Goal: Task Accomplishment & Management: Use online tool/utility

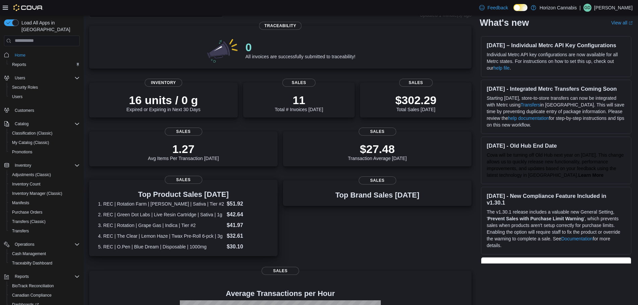
scroll to position [156, 0]
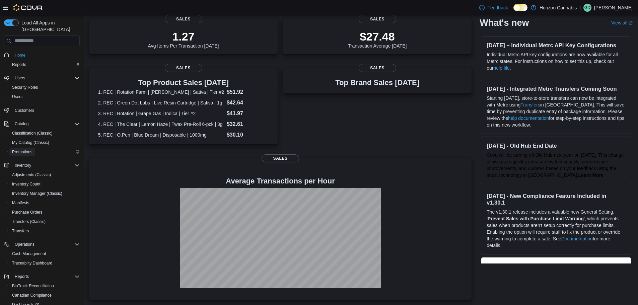
click at [30, 149] on span "Promotions" at bounding box center [22, 151] width 20 height 5
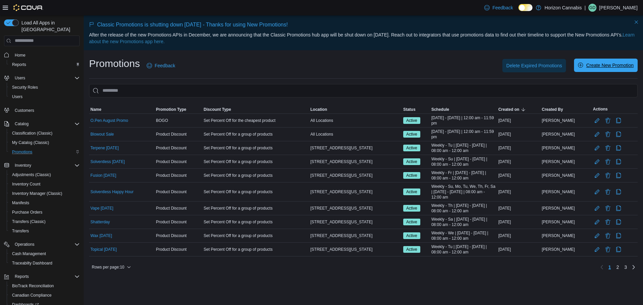
click at [608, 68] on span "Create New Promotion" at bounding box center [610, 65] width 48 height 7
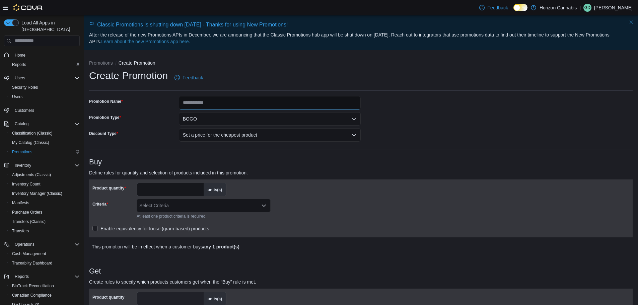
click at [211, 105] on input "Promotion Name" at bounding box center [270, 102] width 182 height 13
click at [199, 103] on input "Promotion Name" at bounding box center [270, 102] width 182 height 13
type input "**********"
click at [249, 117] on button "BOGO" at bounding box center [270, 118] width 182 height 13
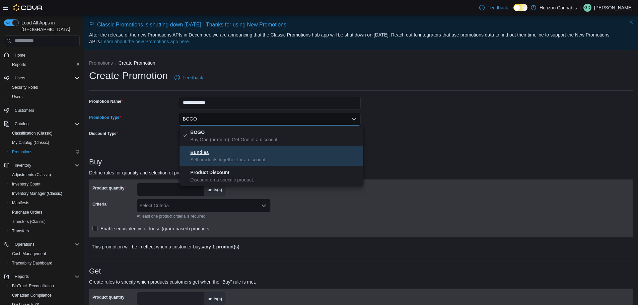
click at [257, 157] on p "Sell products together for a discount." at bounding box center [275, 159] width 171 height 7
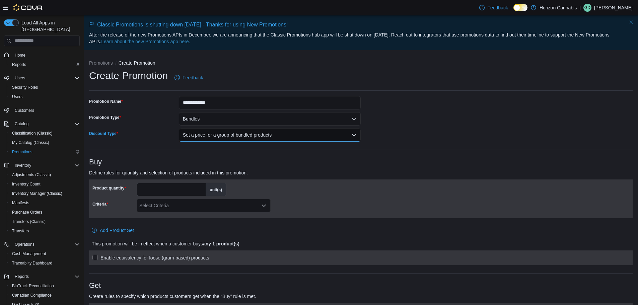
click at [220, 136] on button "Set a price for a group of bundled products" at bounding box center [270, 134] width 182 height 13
click at [219, 150] on span "Set a price for a group of bundled products" at bounding box center [275, 148] width 171 height 8
drag, startPoint x: 165, startPoint y: 187, endPoint x: 130, endPoint y: 188, distance: 34.5
click at [130, 188] on div "Product quantity * unit(s)" at bounding box center [159, 189] width 134 height 13
type input "*"
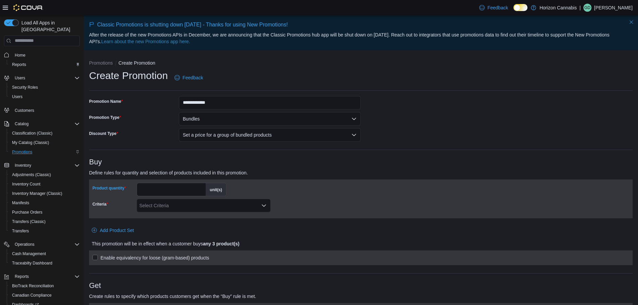
click at [107, 208] on div "Criteria" at bounding box center [113, 205] width 42 height 13
click at [166, 203] on div "Select Criteria" at bounding box center [204, 205] width 134 height 13
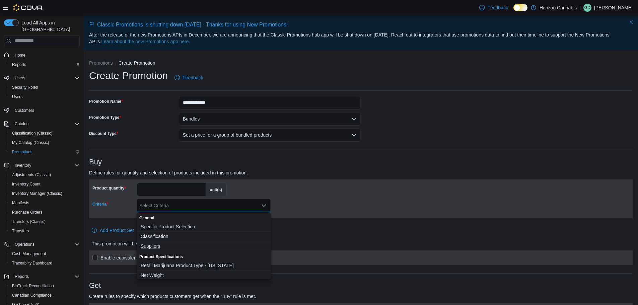
click at [163, 244] on span "Suppliers" at bounding box center [204, 246] width 126 height 7
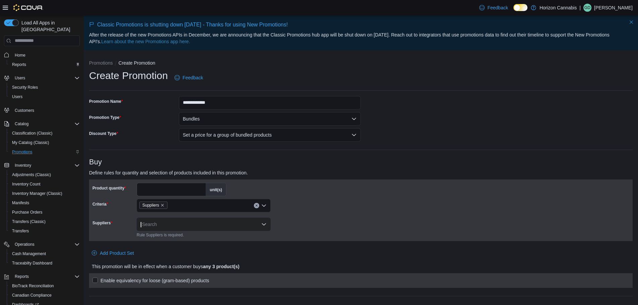
click at [412, 218] on div "Product quantity * unit(s) Criteria Suppliers Suppliers Search Rule Suppliers i…" at bounding box center [360, 210] width 537 height 55
click at [160, 224] on div "Search" at bounding box center [204, 224] width 134 height 13
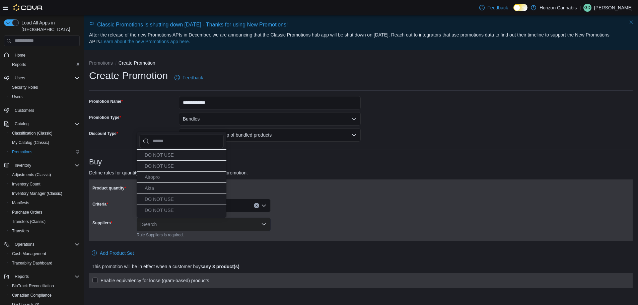
type input "*"
type input "**"
type input "***"
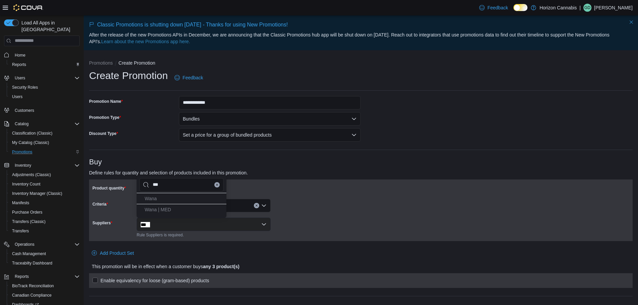
type input "****"
click at [155, 201] on span "Wana" at bounding box center [151, 198] width 12 height 5
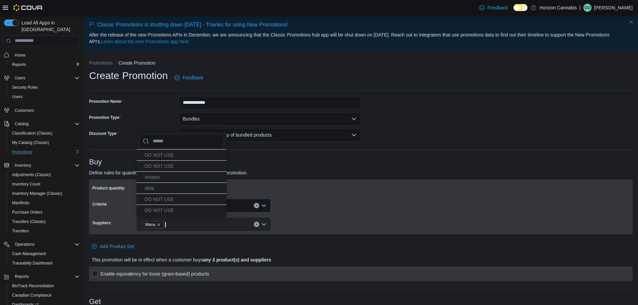
click at [298, 215] on div at bounding box center [360, 216] width 537 height 3
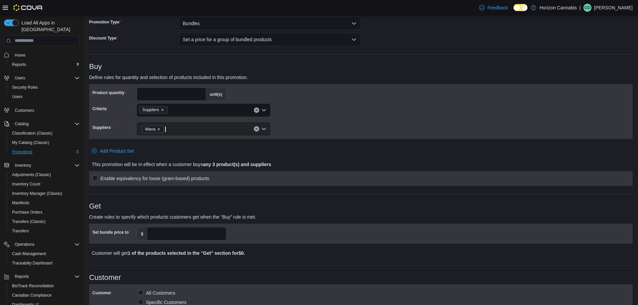
scroll to position [134, 0]
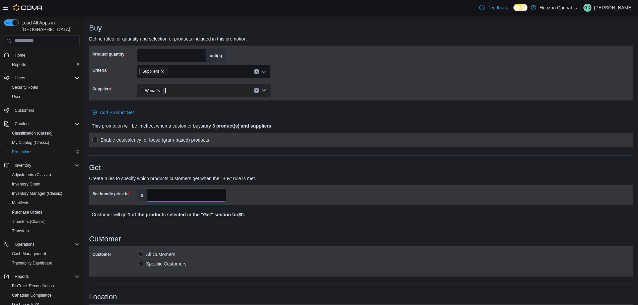
click at [165, 196] on input "Set bundle price to" at bounding box center [186, 195] width 79 height 13
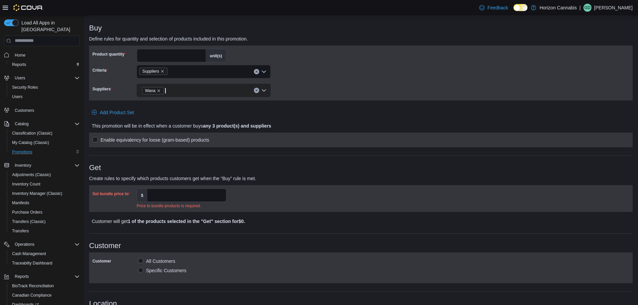
scroll to position [0, 0]
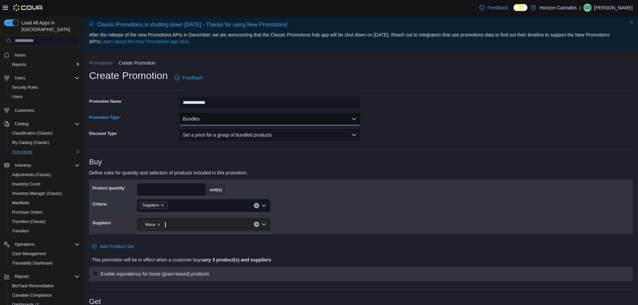
click at [201, 121] on button "Bundles" at bounding box center [270, 118] width 182 height 13
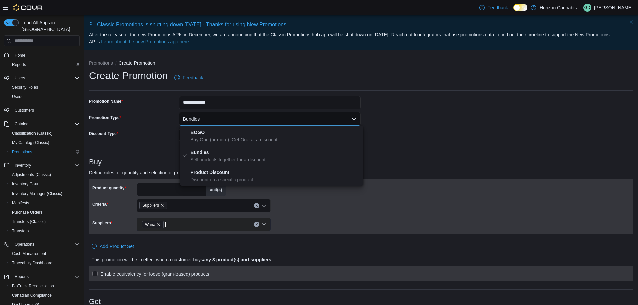
click at [324, 219] on div "Product quantity * unit(s) Criteria Suppliers Suppliers Wana" at bounding box center [360, 207] width 537 height 48
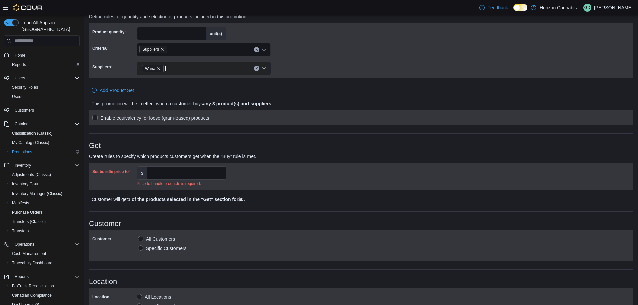
scroll to position [67, 0]
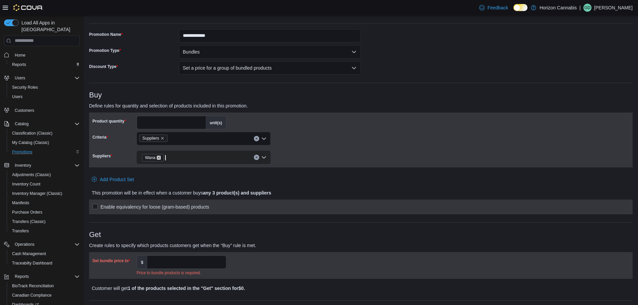
click at [158, 159] on icon "Remove Wana from selection in this group" at bounding box center [159, 158] width 4 height 4
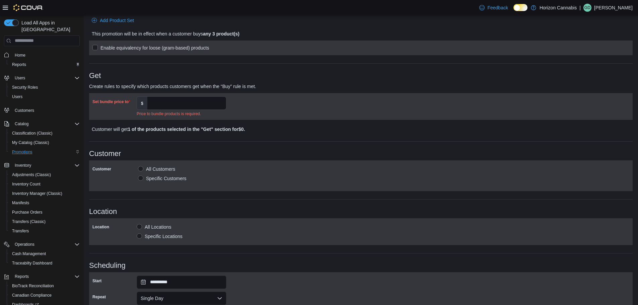
scroll to position [235, 0]
click at [140, 103] on label "$" at bounding box center [142, 101] width 10 height 13
click at [147, 103] on input "Set bundle price to" at bounding box center [186, 101] width 79 height 13
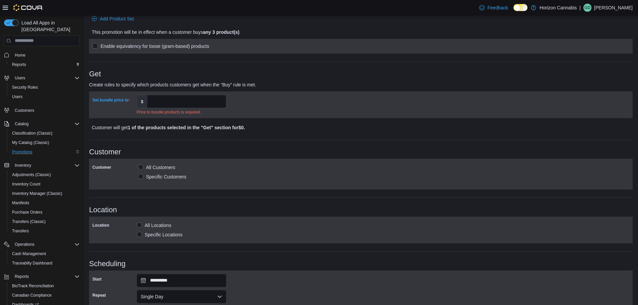
click at [140, 103] on label "$" at bounding box center [142, 101] width 10 height 13
click at [147, 103] on input "Set bundle price to" at bounding box center [186, 101] width 79 height 13
click at [125, 98] on label "Set bundle price to" at bounding box center [111, 100] width 38 height 5
click at [147, 98] on input "Set bundle price to" at bounding box center [186, 101] width 79 height 13
click at [140, 101] on label "$" at bounding box center [142, 101] width 10 height 13
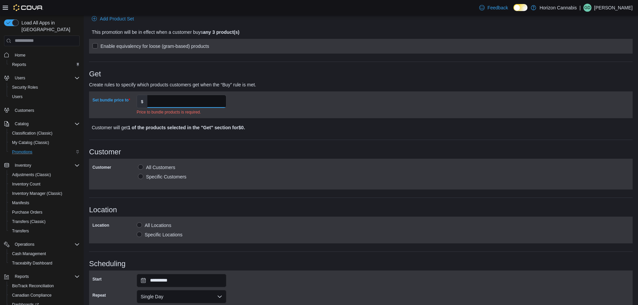
click at [147, 101] on input "Set bundle price to" at bounding box center [186, 101] width 79 height 13
click at [140, 101] on label "$" at bounding box center [142, 101] width 10 height 13
click at [147, 101] on input "Set bundle price to" at bounding box center [186, 101] width 79 height 13
click at [140, 101] on label "$" at bounding box center [142, 101] width 10 height 13
click at [147, 101] on input "Set bundle price to" at bounding box center [186, 101] width 79 height 13
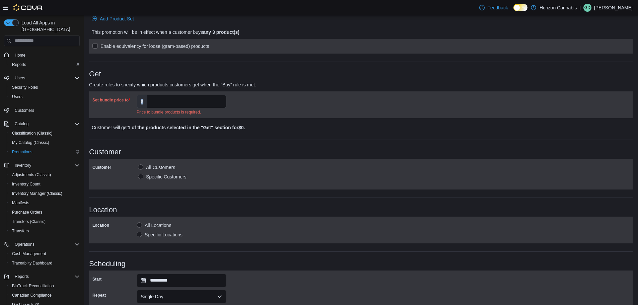
click at [140, 101] on label "$" at bounding box center [142, 101] width 10 height 13
click at [147, 101] on input "Set bundle price to" at bounding box center [186, 101] width 79 height 13
click at [141, 102] on label "$" at bounding box center [142, 101] width 10 height 13
click at [147, 102] on input "Set bundle price to" at bounding box center [186, 101] width 79 height 13
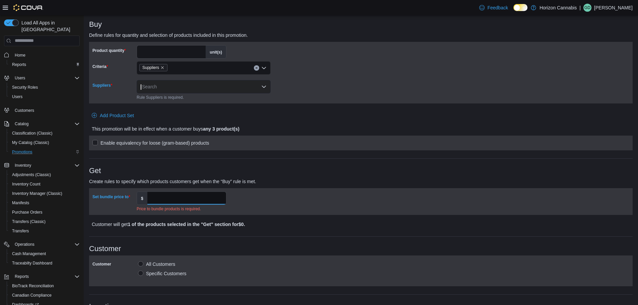
scroll to position [34, 0]
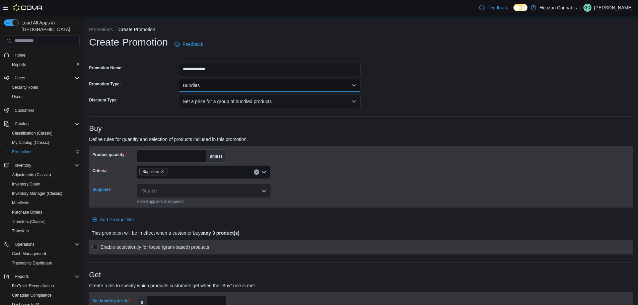
click at [212, 83] on button "Bundles" at bounding box center [270, 85] width 182 height 13
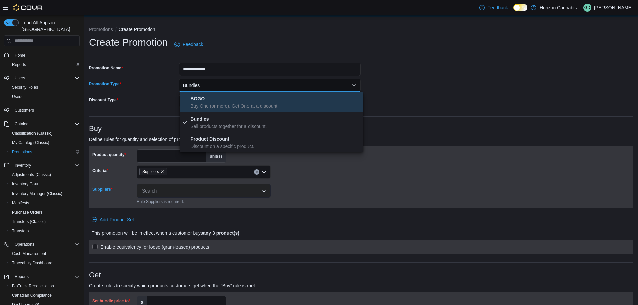
click at [252, 105] on p "Buy One (or more), Get One at a discount." at bounding box center [275, 106] width 171 height 7
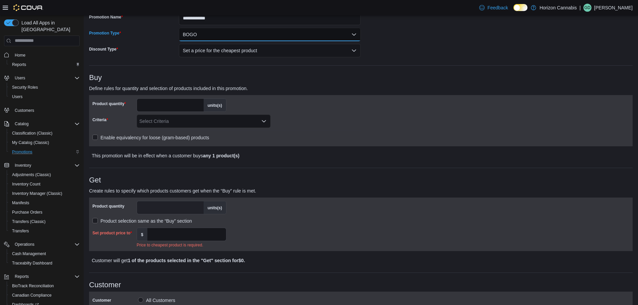
scroll to position [101, 0]
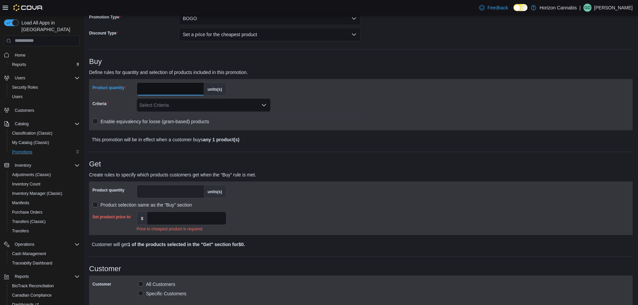
drag, startPoint x: 166, startPoint y: 86, endPoint x: 121, endPoint y: 82, distance: 45.7
click at [121, 82] on div "Product quantity * units(s)" at bounding box center [159, 88] width 134 height 13
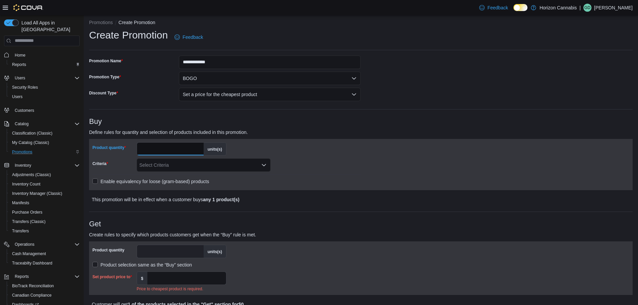
scroll to position [0, 0]
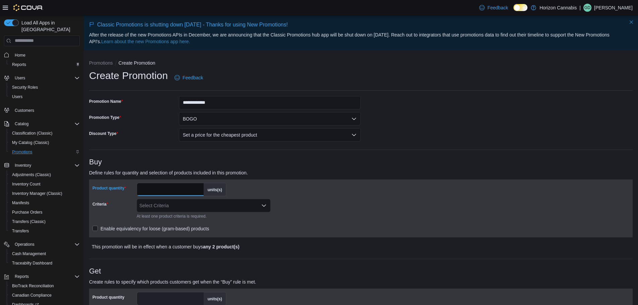
type input "*"
click at [234, 205] on div "Select Criteria" at bounding box center [204, 205] width 134 height 13
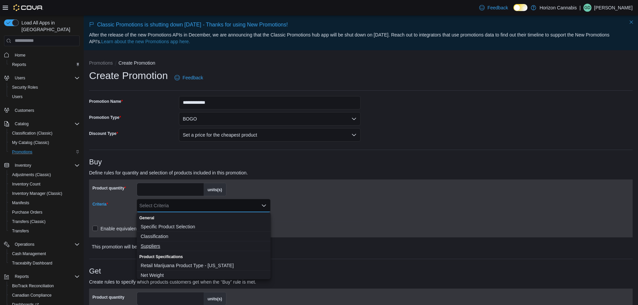
click at [159, 248] on span "Suppliers" at bounding box center [204, 246] width 126 height 7
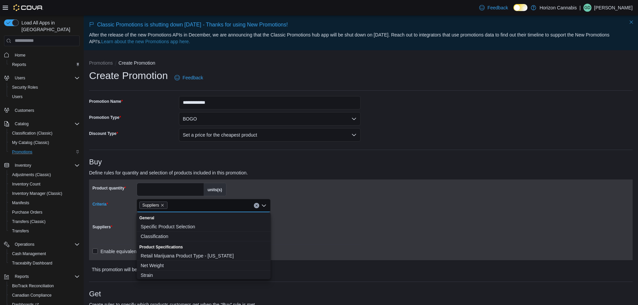
drag, startPoint x: 372, startPoint y: 207, endPoint x: 367, endPoint y: 207, distance: 4.7
click at [370, 207] on div "Product quantity * units(s) Criteria Suppliers Combo box. Selected. Suppliers. …" at bounding box center [360, 220] width 537 height 74
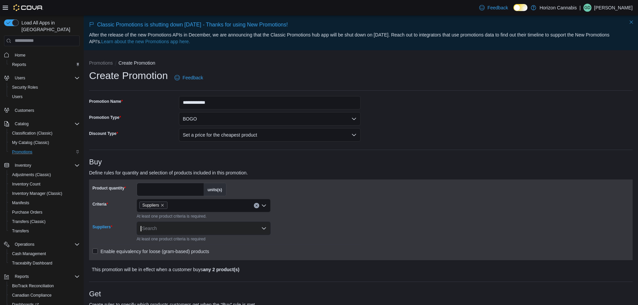
click at [151, 229] on div "Search" at bounding box center [204, 228] width 134 height 13
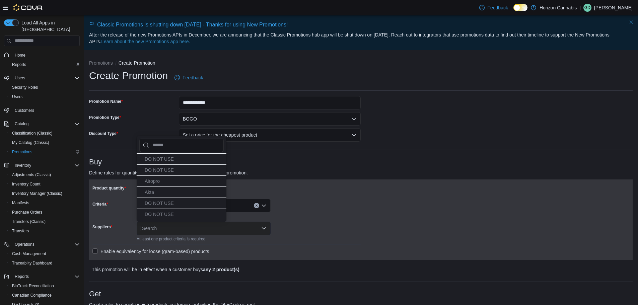
type input "*"
type input "**"
type input "***"
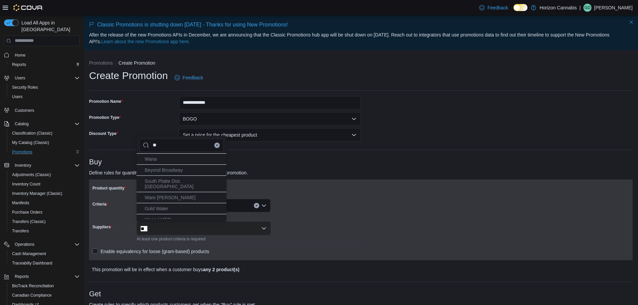
type input "***"
type input "****"
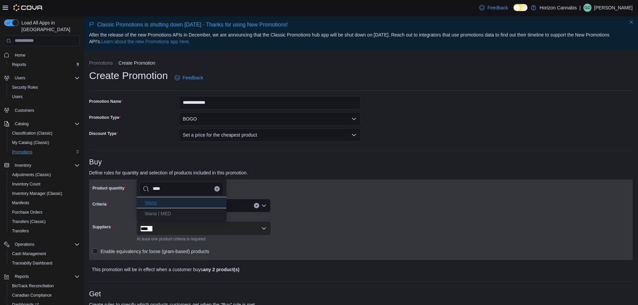
type input "****"
click at [156, 205] on span "Wana" at bounding box center [151, 202] width 12 height 5
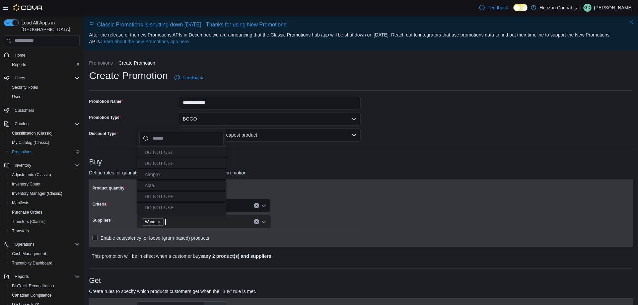
click at [320, 226] on div "Product quantity * units(s) Criteria Suppliers Suppliers Wana Enable equivalenc…" at bounding box center [226, 213] width 269 height 61
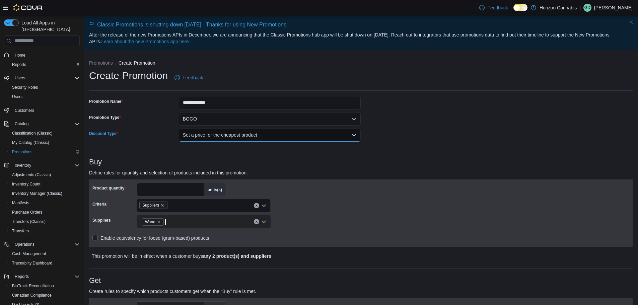
click at [222, 133] on button "Set a price for the cheapest product" at bounding box center [270, 134] width 182 height 13
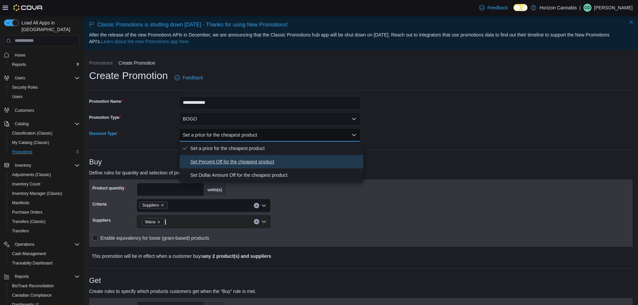
click at [232, 162] on span "Set Percent Off for the cheapest product" at bounding box center [275, 162] width 171 height 8
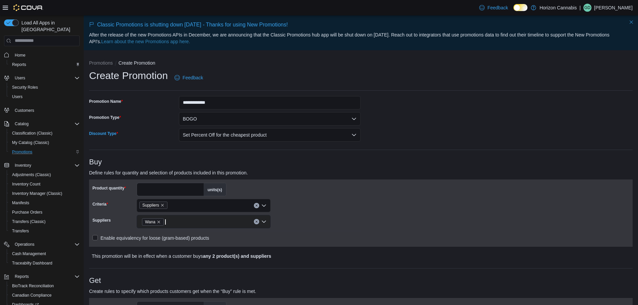
click at [311, 219] on div "Product quantity * units(s) Criteria Suppliers Suppliers Wana Enable equivalenc…" at bounding box center [226, 213] width 269 height 61
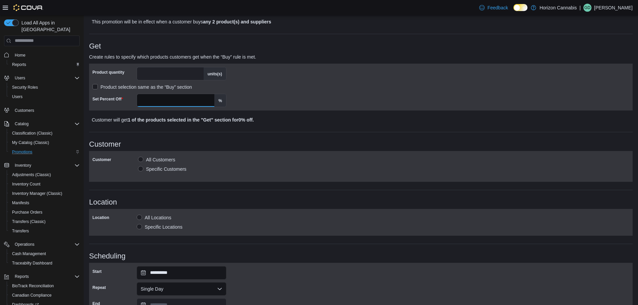
click at [179, 96] on input "Set Percent Off" at bounding box center [175, 100] width 77 height 13
click at [225, 145] on h3 "Customer" at bounding box center [361, 144] width 544 height 8
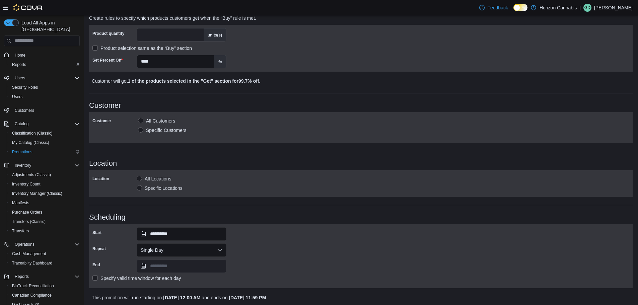
scroll to position [263, 0]
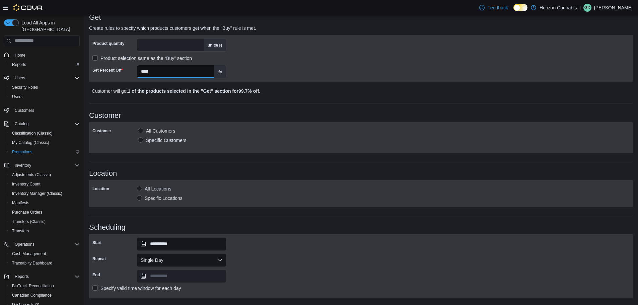
click at [166, 73] on input "****" at bounding box center [175, 71] width 77 height 13
type input "****"
click at [360, 100] on div "**********" at bounding box center [361, 83] width 544 height 501
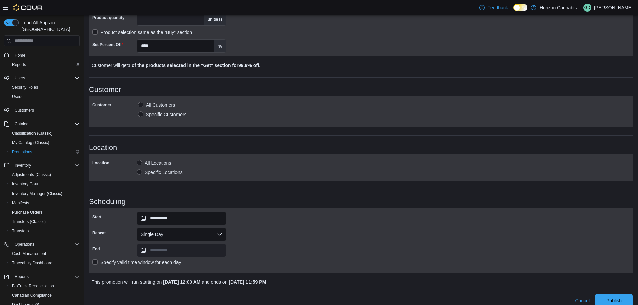
scroll to position [297, 0]
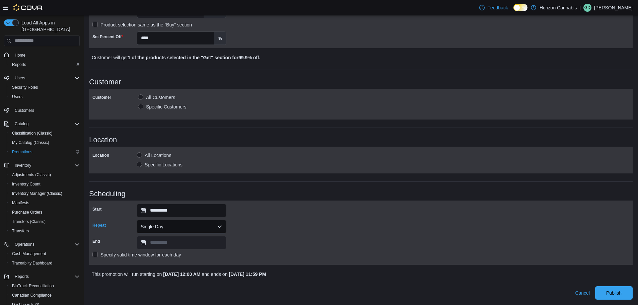
click at [162, 226] on button "Single Day" at bounding box center [182, 226] width 90 height 13
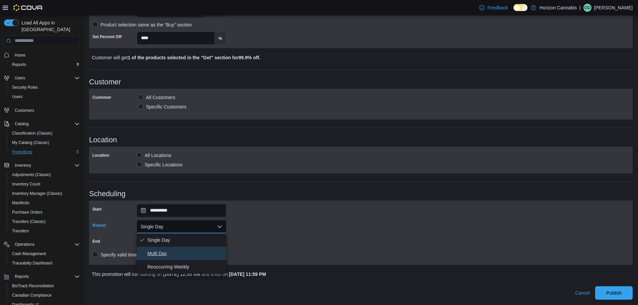
click at [176, 258] on button "Multi Day" at bounding box center [182, 253] width 90 height 13
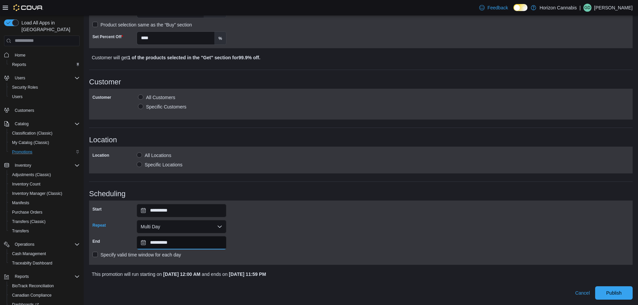
click at [162, 243] on input "**********" at bounding box center [182, 242] width 90 height 13
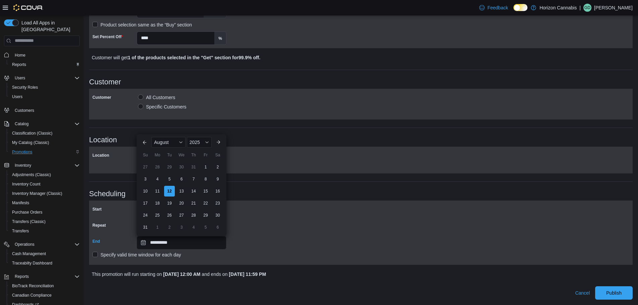
click at [273, 224] on div "**********" at bounding box center [360, 233] width 537 height 58
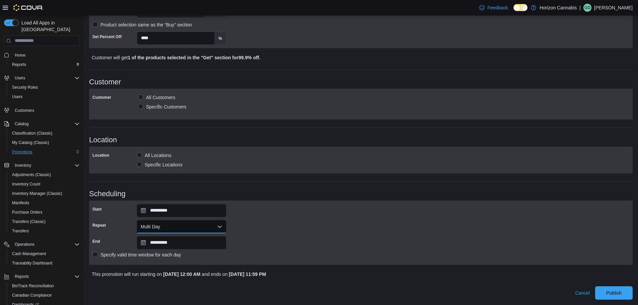
click at [179, 225] on button "Multi Day" at bounding box center [182, 226] width 90 height 13
click at [172, 263] on span "Reoccurring Weekly" at bounding box center [185, 267] width 76 height 8
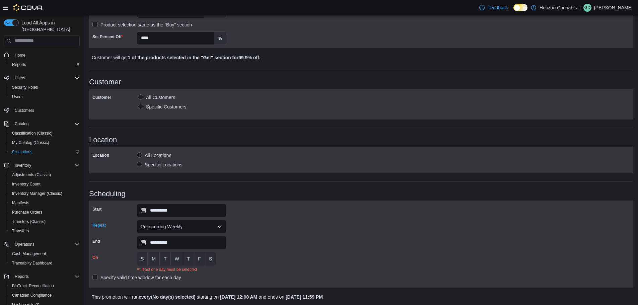
click at [205, 260] on button "S" at bounding box center [210, 258] width 11 height 13
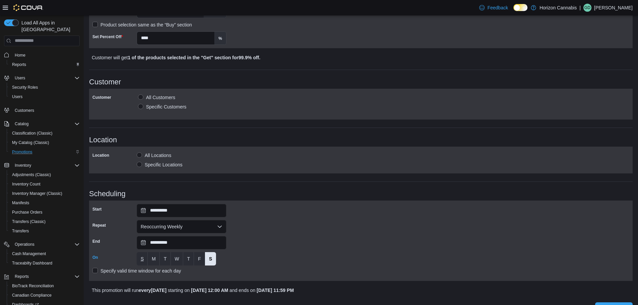
click at [141, 258] on span "S" at bounding box center [142, 259] width 3 height 7
click at [166, 245] on input "**********" at bounding box center [182, 242] width 90 height 13
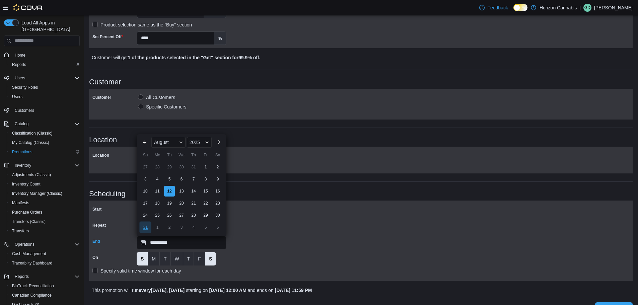
click at [146, 225] on div "31" at bounding box center [145, 227] width 12 height 12
type input "**********"
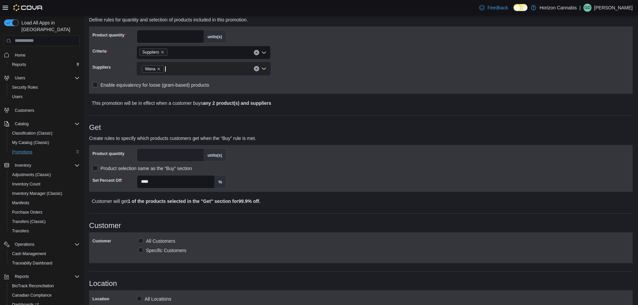
scroll to position [313, 0]
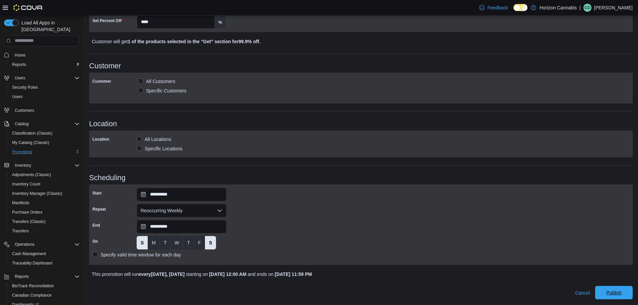
click at [622, 294] on span "Publish" at bounding box center [613, 293] width 15 height 7
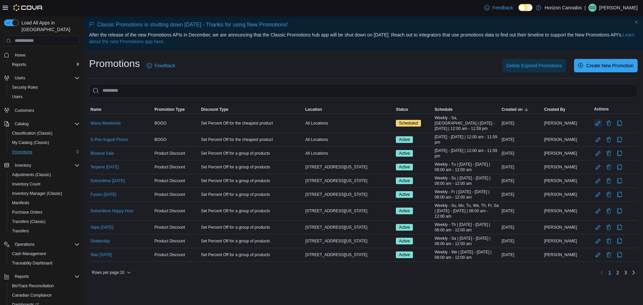
click at [594, 122] on button "Edit Promotion" at bounding box center [598, 123] width 8 height 8
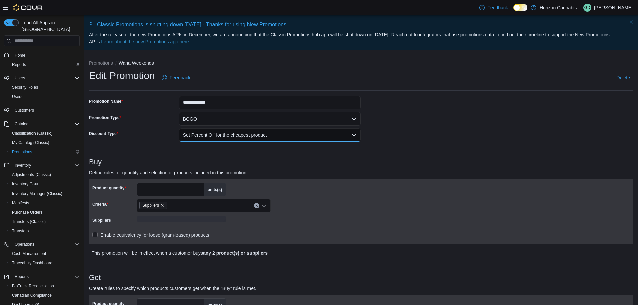
click at [247, 136] on button "Set Percent Off for the cheapest product" at bounding box center [270, 134] width 182 height 13
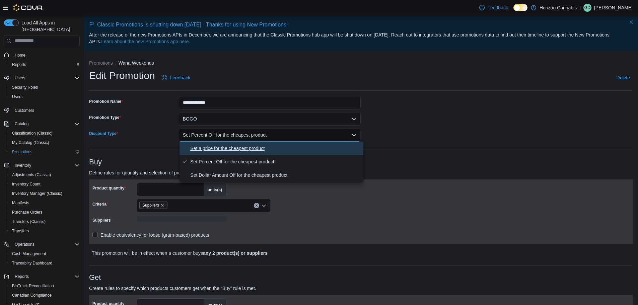
click at [243, 146] on span "Set a price for the cheapest product" at bounding box center [275, 148] width 171 height 8
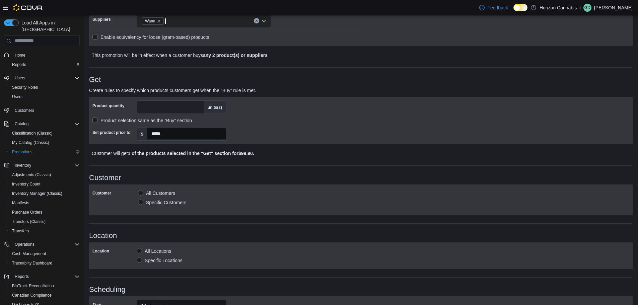
drag, startPoint x: 176, startPoint y: 132, endPoint x: 107, endPoint y: 133, distance: 68.7
click at [107, 133] on div "Set product price to $ *****" at bounding box center [159, 133] width 134 height 13
type input "****"
click at [294, 172] on div "**********" at bounding box center [361, 153] width 544 height 517
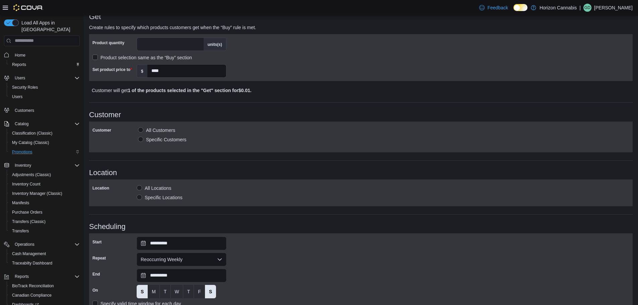
scroll to position [313, 0]
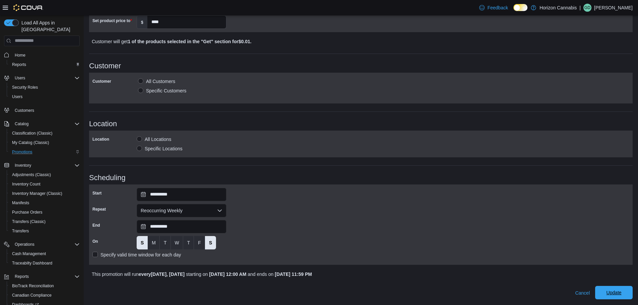
click at [615, 296] on span "Update" at bounding box center [613, 292] width 29 height 13
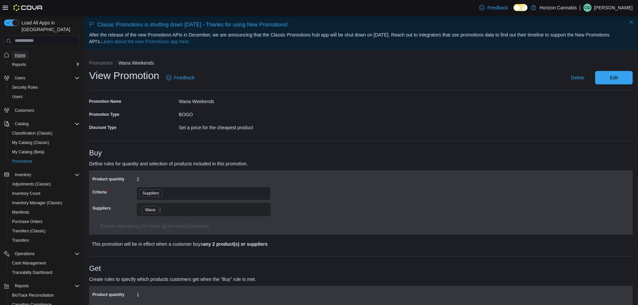
drag, startPoint x: 23, startPoint y: 47, endPoint x: 35, endPoint y: 47, distance: 12.1
click at [23, 53] on span "Home" at bounding box center [20, 55] width 11 height 5
